Goal: Task Accomplishment & Management: Manage account settings

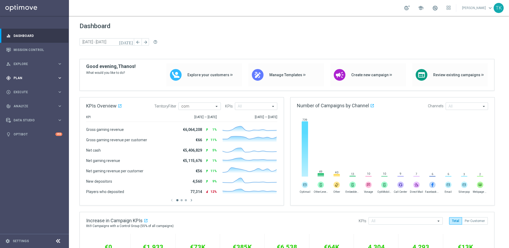
click at [57, 79] on icon "keyboard_arrow_right" at bounding box center [59, 77] width 5 height 5
click at [29, 88] on link "Target Groups" at bounding box center [34, 89] width 41 height 4
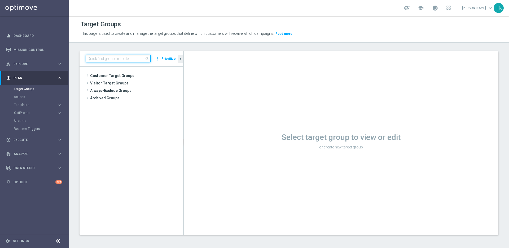
click at [120, 58] on input at bounding box center [118, 58] width 65 height 7
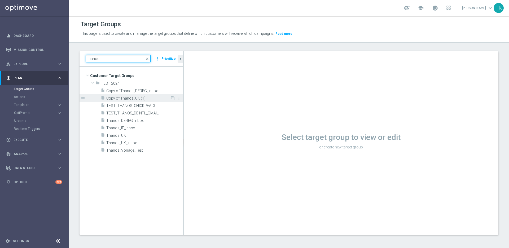
type input "thanos"
click at [143, 98] on span "Copy of Thanos_UK (1)" at bounding box center [138, 98] width 64 height 5
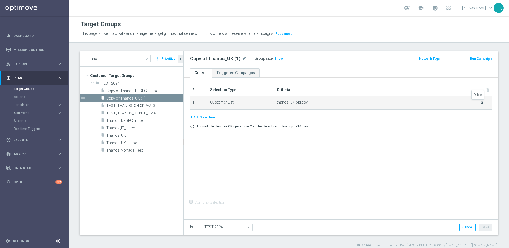
click at [480, 102] on icon "delete_forever" at bounding box center [482, 102] width 4 height 4
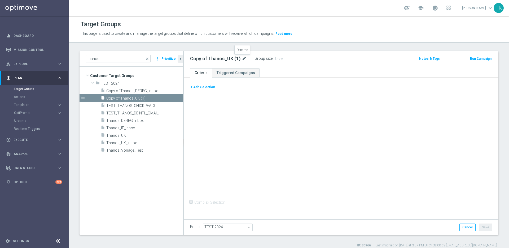
click at [244, 57] on icon "mode_edit" at bounding box center [244, 58] width 5 height 6
click at [216, 58] on input "Copy of Thanos_UK (1)" at bounding box center [226, 58] width 72 height 7
type input "P"
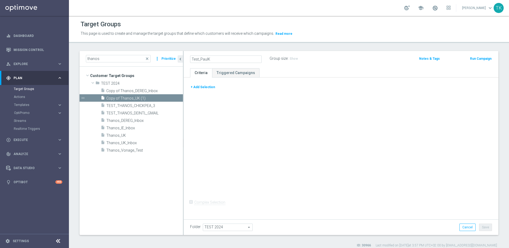
type input "Test_PaulK"
click at [203, 89] on button "+ Add Selection" at bounding box center [202, 87] width 25 height 6
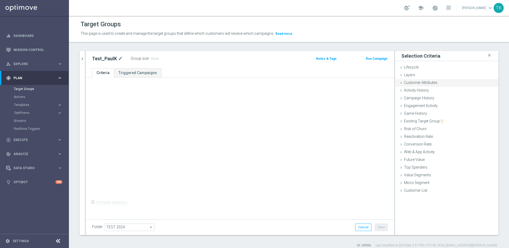
click at [422, 83] on span "Customer Attributes" at bounding box center [420, 82] width 33 height 4
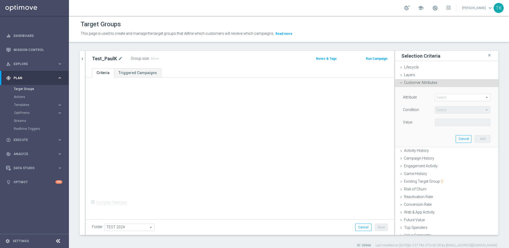
click at [448, 99] on span at bounding box center [462, 97] width 55 height 7
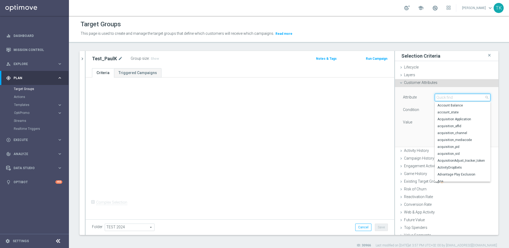
click at [449, 97] on input "search" at bounding box center [463, 97] width 56 height 7
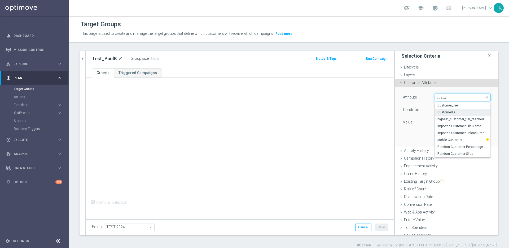
type input "custo"
click at [450, 111] on span "CustomerID" at bounding box center [463, 112] width 50 height 4
type input "CustomerID"
type input "Equals"
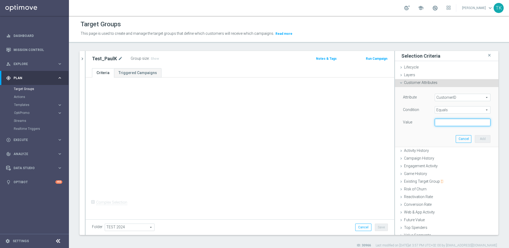
click at [445, 123] on input "text" at bounding box center [463, 122] width 56 height 7
paste input "225304642"
type input "225304642"
click at [428, 136] on div "Attribute CustomerID CustomerID arrow_drop_down search Condition Equals Equals …" at bounding box center [447, 116] width 96 height 59
click at [481, 138] on button "Add" at bounding box center [483, 138] width 16 height 7
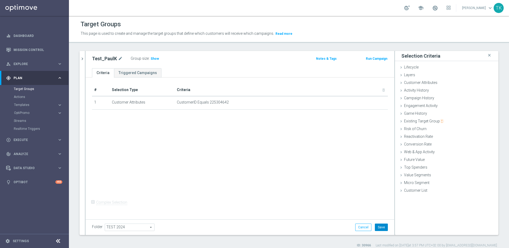
click at [379, 226] on button "Save" at bounding box center [381, 226] width 13 height 7
click at [60, 105] on icon "keyboard_arrow_right" at bounding box center [59, 104] width 5 height 5
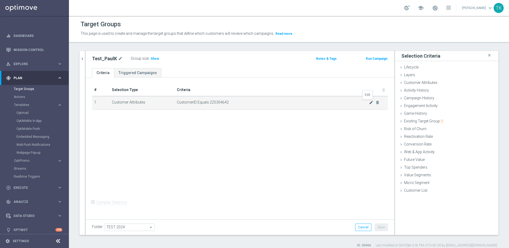
click at [369, 103] on icon "mode_edit" at bounding box center [371, 102] width 4 height 4
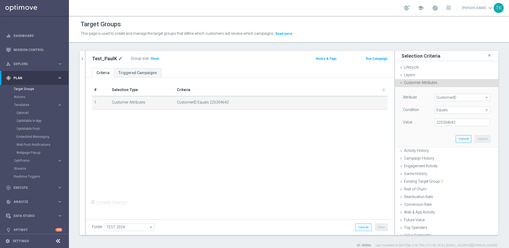
click at [459, 110] on span "Equals" at bounding box center [462, 109] width 55 height 7
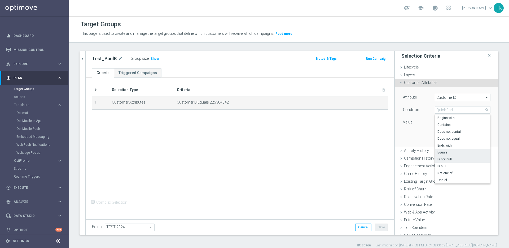
scroll to position [9, 0]
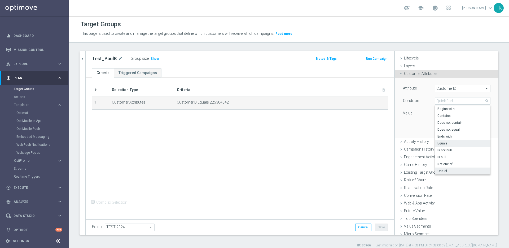
click at [450, 171] on span "One of" at bounding box center [463, 171] width 50 height 4
type input "One of"
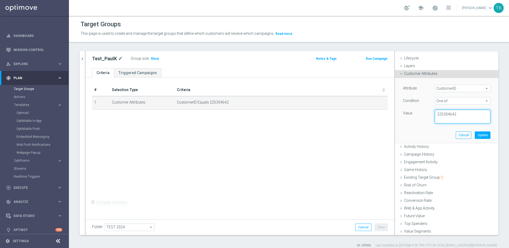
click at [463, 115] on textarea "225304642" at bounding box center [463, 117] width 56 height 14
click at [460, 114] on textarea "225304642," at bounding box center [463, 117] width 56 height 14
paste textarea "222741540"
paste textarea "222141395"
paste textarea "225169959"
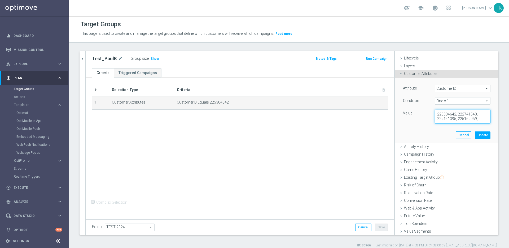
paste textarea "225149907"
type textarea "225304642, 222741540, 222141395, 225169959, 225149907"
click at [477, 136] on button "Update" at bounding box center [483, 134] width 16 height 7
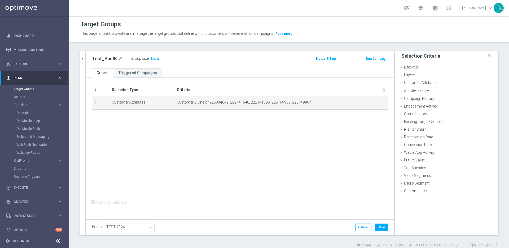
scroll to position [0, 0]
click at [154, 57] on span "Show" at bounding box center [155, 59] width 8 height 4
click at [377, 227] on button "Save" at bounding box center [381, 226] width 13 height 7
click at [369, 102] on icon "mode_edit" at bounding box center [371, 102] width 4 height 4
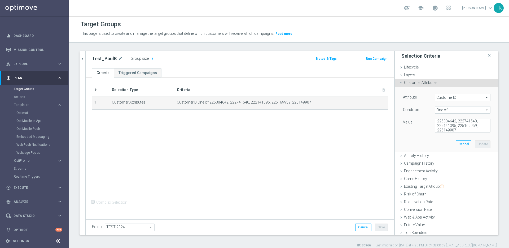
scroll to position [4, 0]
click at [458, 127] on textarea "225304642, 222741540, 222141395, 225169959, 225149907" at bounding box center [463, 126] width 56 height 14
paste textarea "16121522"
type textarea "225304642, 222741540, 222141395, 225169959, 225149907, 16121522"
click at [478, 145] on button "Update" at bounding box center [483, 143] width 16 height 7
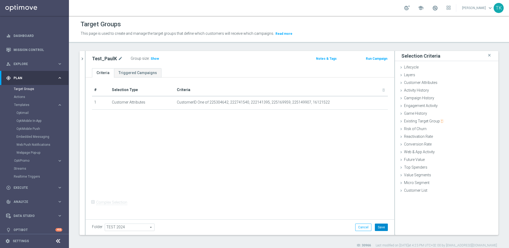
click at [379, 228] on button "Save" at bounding box center [381, 226] width 13 height 7
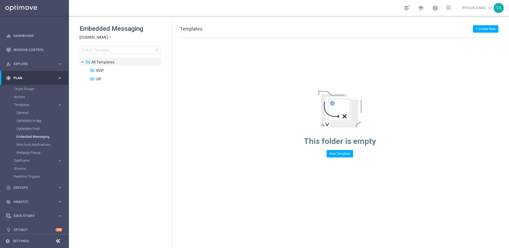
click at [99, 37] on span "Sorteonline.bet.br" at bounding box center [94, 37] width 29 height 5
click at [102, 55] on div "Lottoland" at bounding box center [100, 56] width 40 height 6
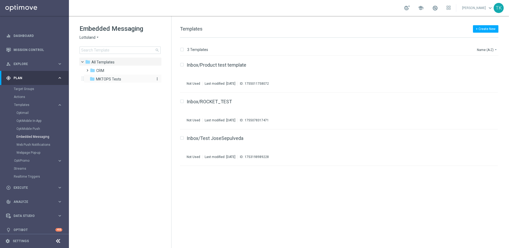
click at [111, 78] on span "MKTOPS Tests" at bounding box center [108, 79] width 25 height 5
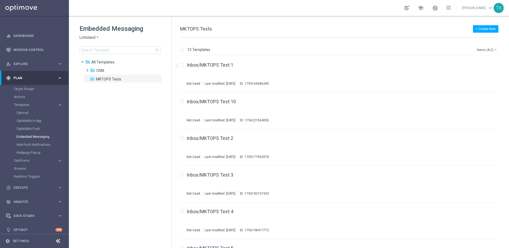
click at [487, 49] on button "Name (A-Z) arrow_drop_down" at bounding box center [488, 49] width 22 height 6
click at [484, 75] on span "Date Modified (Newest)" at bounding box center [479, 73] width 36 height 4
click at [53, 187] on span "Execute" at bounding box center [36, 187] width 44 height 3
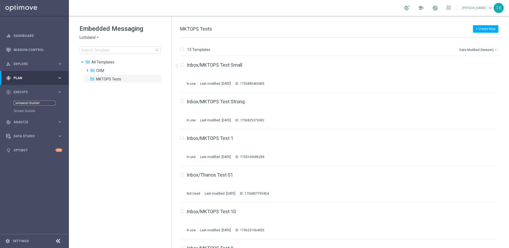
click at [32, 103] on link "Campaign Builder" at bounding box center [34, 103] width 41 height 4
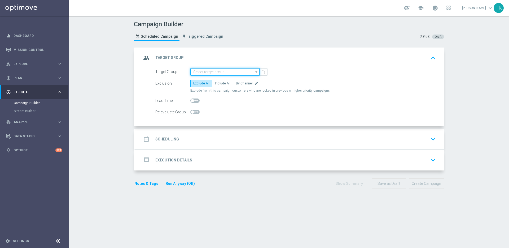
click at [213, 71] on input at bounding box center [224, 71] width 69 height 7
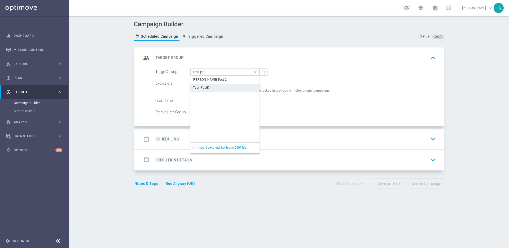
click at [211, 86] on div "Test_PaulK" at bounding box center [224, 87] width 69 height 7
type input "Test_PaulK"
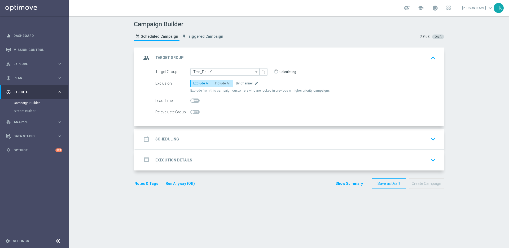
click at [219, 82] on span "Include All" at bounding box center [222, 83] width 15 height 4
click at [219, 83] on input "Include All" at bounding box center [216, 84] width 3 height 3
radio input "true"
click at [230, 137] on div "date_range Scheduling keyboard_arrow_down" at bounding box center [290, 139] width 296 height 10
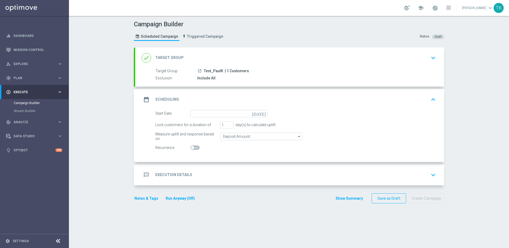
click at [262, 112] on icon "[DATE]" at bounding box center [260, 113] width 16 height 6
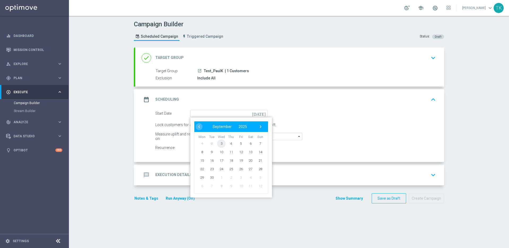
click at [222, 141] on span "3" at bounding box center [221, 143] width 8 height 8
type input "03 Sep 2025"
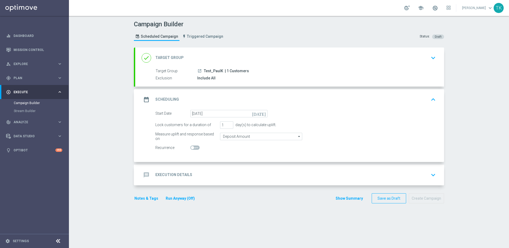
click at [266, 74] on div "Target Group launch Test_PaulK | 1 Customers Exclusion Include All" at bounding box center [289, 74] width 309 height 13
click at [432, 58] on icon "keyboard_arrow_down" at bounding box center [434, 58] width 8 height 8
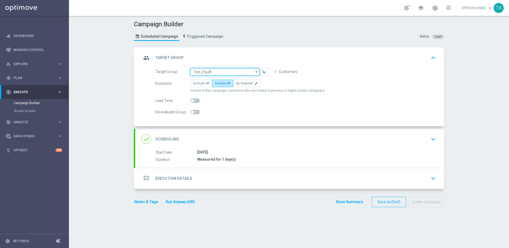
click at [223, 73] on input "Test_PaulK" at bounding box center [224, 71] width 69 height 7
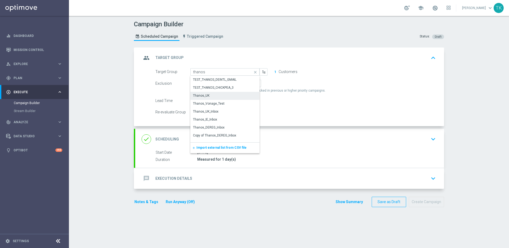
click at [228, 97] on div "Thanos_UK" at bounding box center [224, 95] width 69 height 7
type input "Thanos_UK"
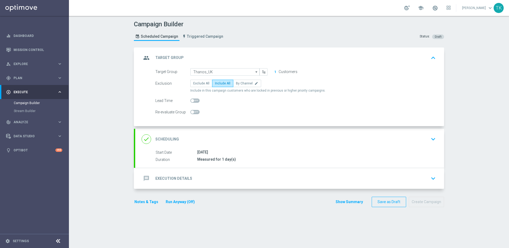
click at [274, 71] on button "1" at bounding box center [275, 72] width 2 height 4
click at [247, 72] on input "Thanos_UK" at bounding box center [224, 71] width 69 height 7
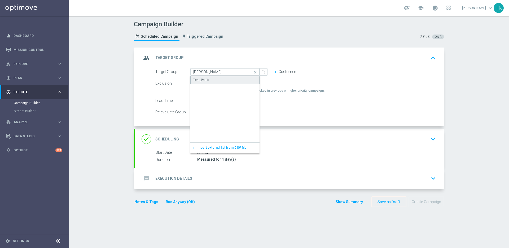
click at [229, 80] on div "Test_PaulK" at bounding box center [224, 80] width 69 height 8
type input "Test_PaulK"
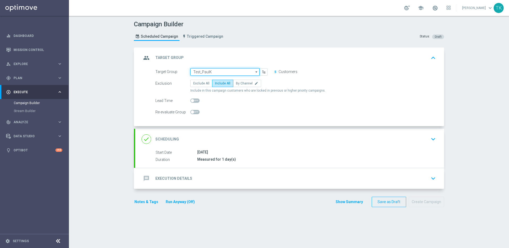
click at [250, 72] on input "Test_PaulK" at bounding box center [224, 71] width 69 height 7
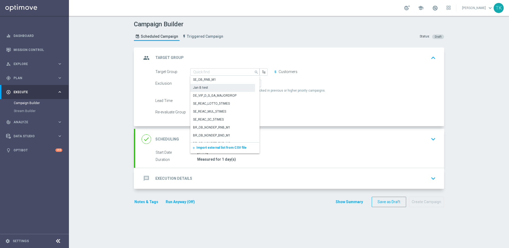
click at [222, 85] on div "Jan B test" at bounding box center [222, 87] width 65 height 7
type input "Jan B test"
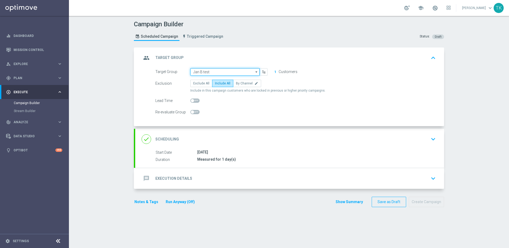
click at [231, 71] on input "Jan B test" at bounding box center [224, 71] width 69 height 7
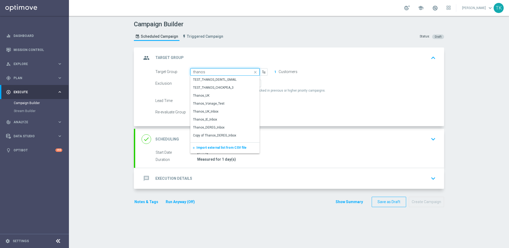
click at [227, 72] on input "thanos" at bounding box center [224, 71] width 69 height 7
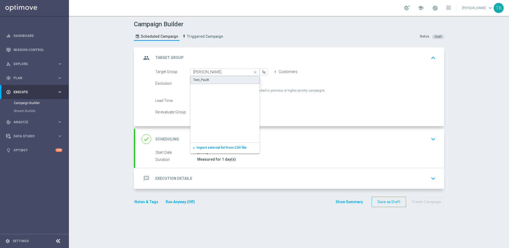
click at [219, 79] on div "Test_PaulK" at bounding box center [224, 80] width 69 height 8
type input "Test_PaulK"
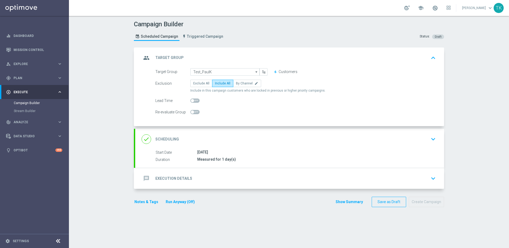
click at [257, 177] on div "message Execution Details keyboard_arrow_down" at bounding box center [290, 178] width 296 height 10
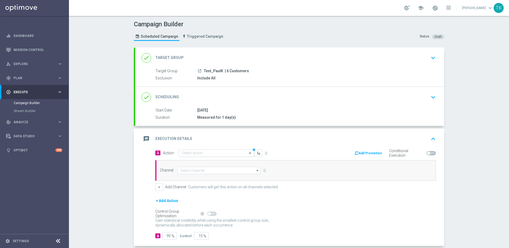
click at [239, 152] on div at bounding box center [216, 153] width 75 height 5
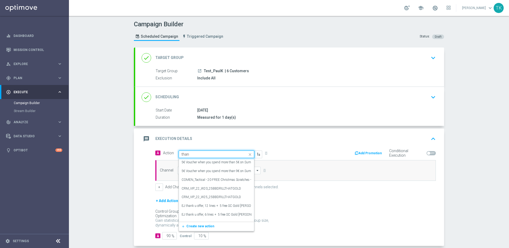
type input "thano"
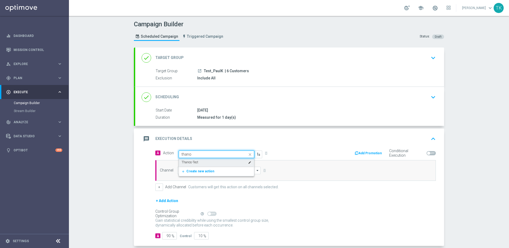
click at [231, 161] on div "Thanos-Test edit" at bounding box center [217, 162] width 70 height 9
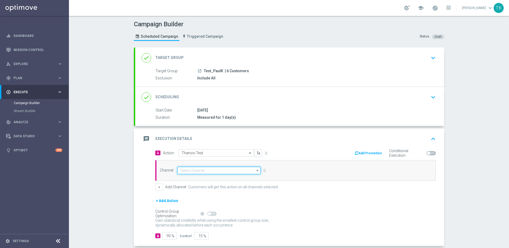
click at [228, 170] on input at bounding box center [218, 170] width 83 height 7
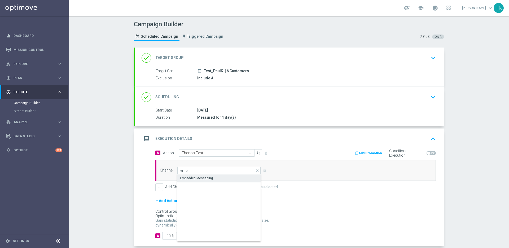
click at [222, 180] on div "Embedded Messaging" at bounding box center [219, 177] width 84 height 7
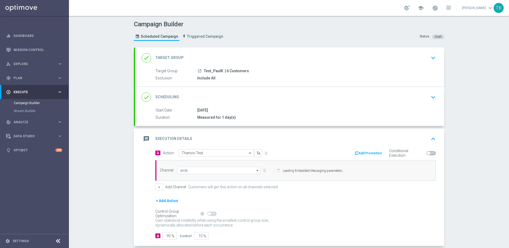
type input "Embedded Messaging"
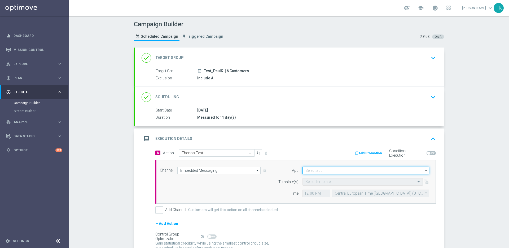
click at [334, 170] on input at bounding box center [366, 170] width 127 height 7
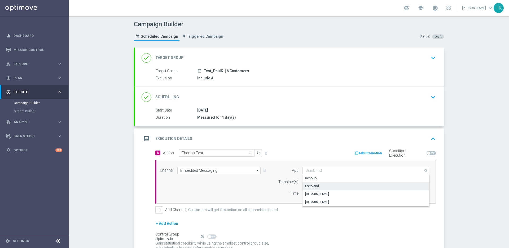
click at [329, 187] on div "Lottoland" at bounding box center [366, 185] width 127 height 7
type input "Lottoland"
click at [336, 182] on input "text" at bounding box center [358, 182] width 104 height 5
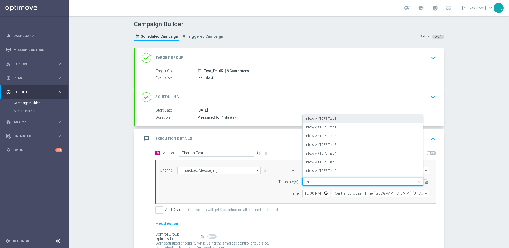
type input "mkt"
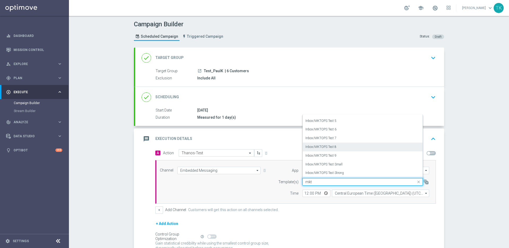
scroll to position [1, 0]
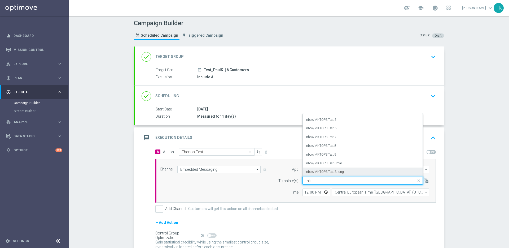
click at [345, 170] on div "Inbox/MKTOPS Test Strong" at bounding box center [363, 171] width 115 height 9
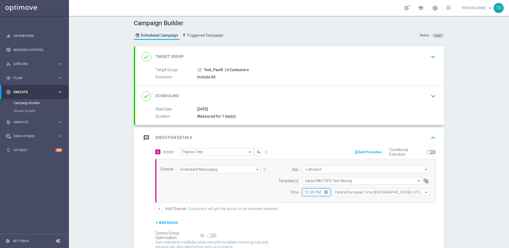
click at [325, 193] on input "12:00" at bounding box center [317, 191] width 28 height 7
type input "16:30"
click at [346, 210] on div "+ Add Channel Customers will get this action on all channels selected." at bounding box center [295, 208] width 281 height 7
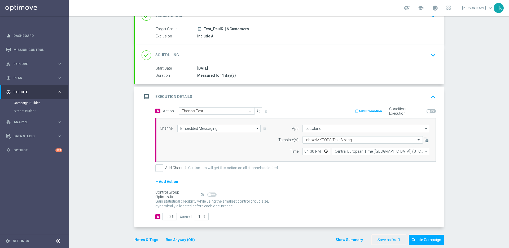
click at [209, 194] on span at bounding box center [211, 194] width 9 height 4
click at [167, 214] on input "90" at bounding box center [169, 216] width 15 height 7
type input "1"
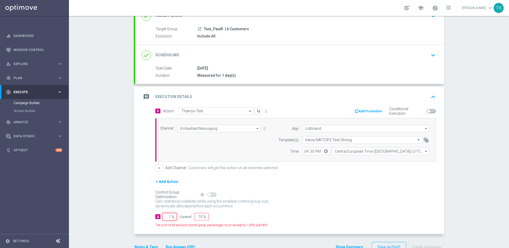
type input "99"
type input "10"
type input "90"
type input "100"
type input "0"
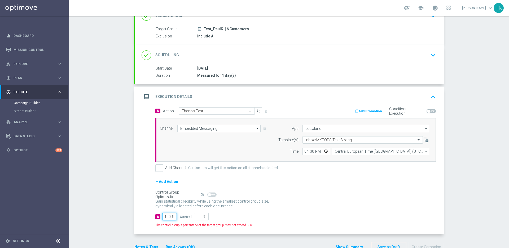
type input "100"
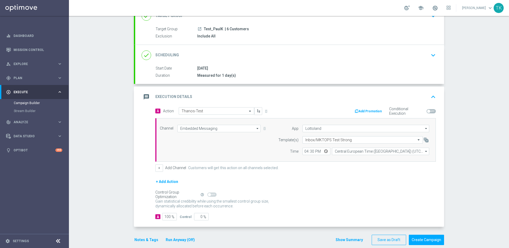
click at [301, 189] on div "+ Add Action" at bounding box center [295, 184] width 281 height 13
click at [429, 241] on button "Create Campaign" at bounding box center [426, 240] width 35 height 10
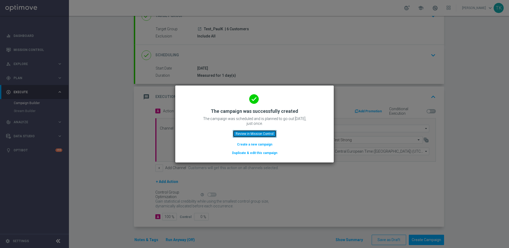
click at [258, 134] on button "Review in Mission Control" at bounding box center [255, 133] width 44 height 7
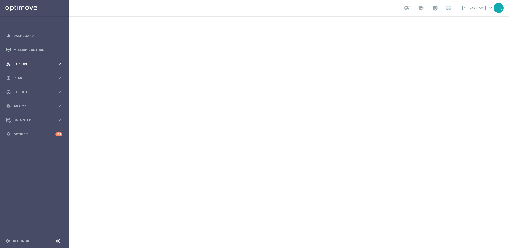
click at [59, 63] on icon "keyboard_arrow_right" at bounding box center [59, 63] width 5 height 5
click at [59, 76] on icon "keyboard_arrow_right" at bounding box center [59, 77] width 5 height 5
click at [59, 91] on icon "keyboard_arrow_right" at bounding box center [59, 91] width 5 height 5
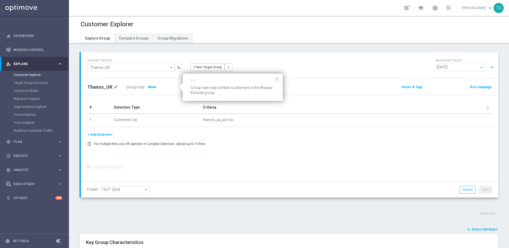
click at [150, 86] on span "Show" at bounding box center [152, 87] width 8 height 4
click at [148, 86] on span "1" at bounding box center [149, 87] width 2 height 4
click at [278, 79] on button "×" at bounding box center [276, 79] width 5 height 8
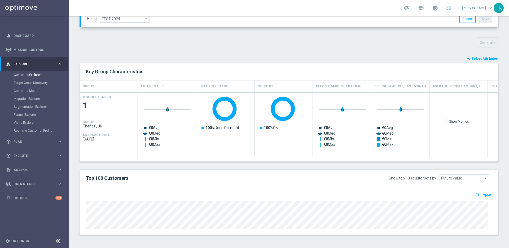
scroll to position [171, 0]
